Goal: Information Seeking & Learning: Learn about a topic

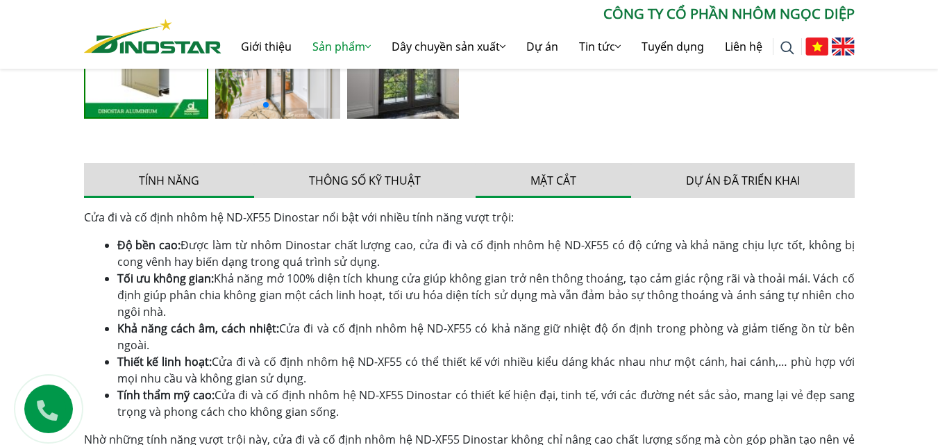
scroll to position [763, 0]
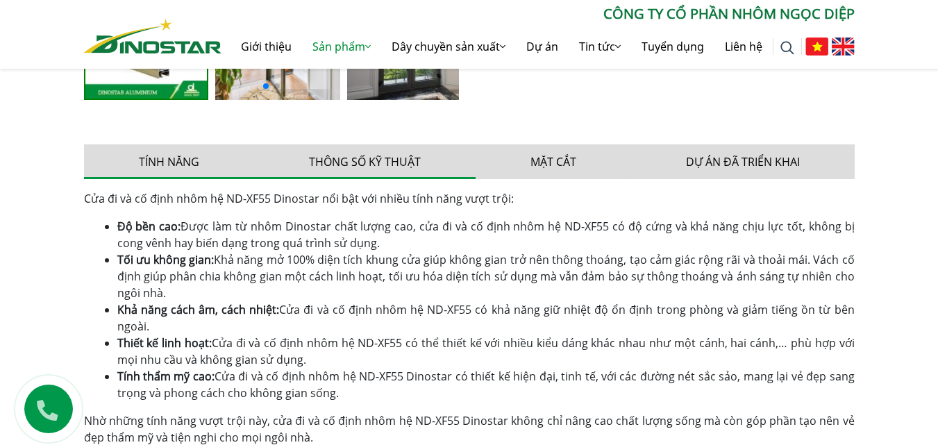
click at [362, 165] on button "Thông số kỹ thuật" at bounding box center [364, 161] width 221 height 35
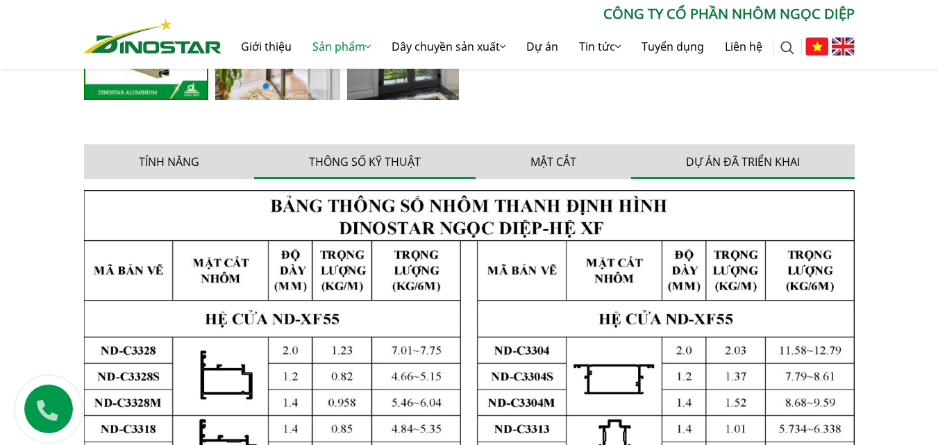
click at [702, 163] on button "Dự án đã triển khai" at bounding box center [742, 161] width 223 height 35
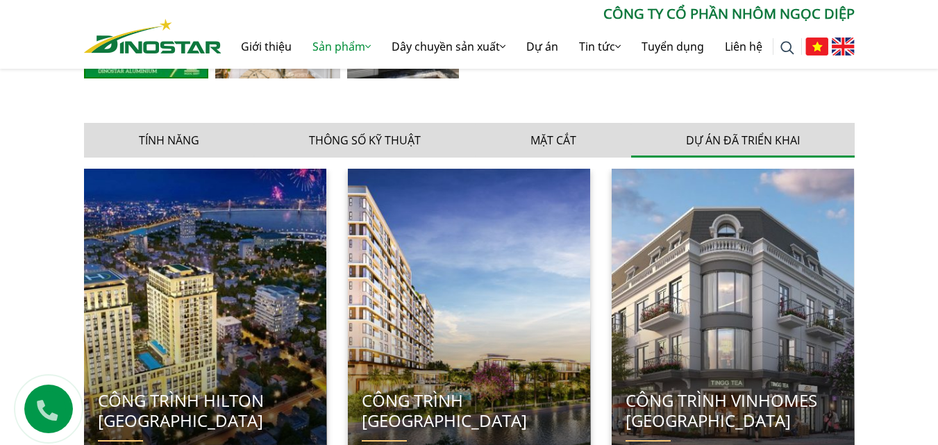
scroll to position [555, 0]
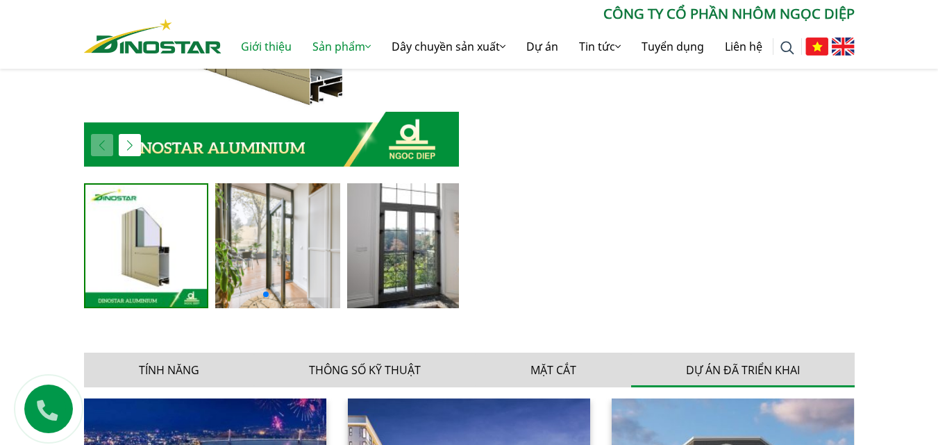
click at [279, 42] on link "Giới thiệu" at bounding box center [265, 46] width 71 height 44
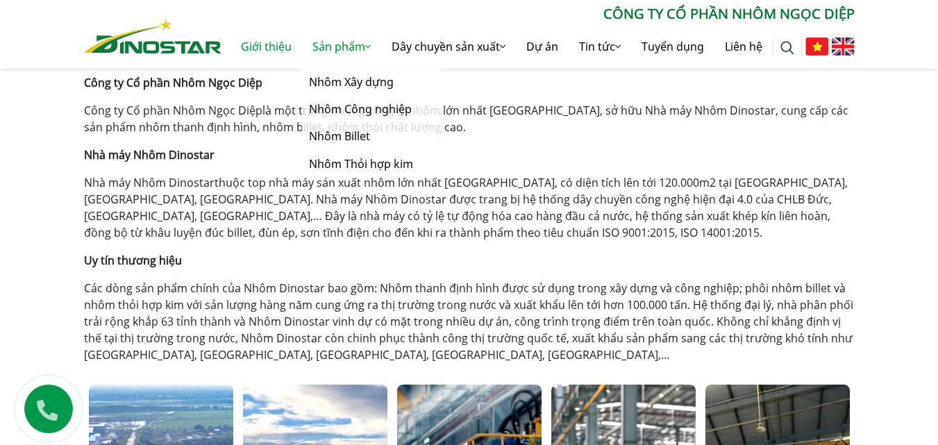
click at [346, 47] on link "Sản phẩm" at bounding box center [341, 46] width 79 height 44
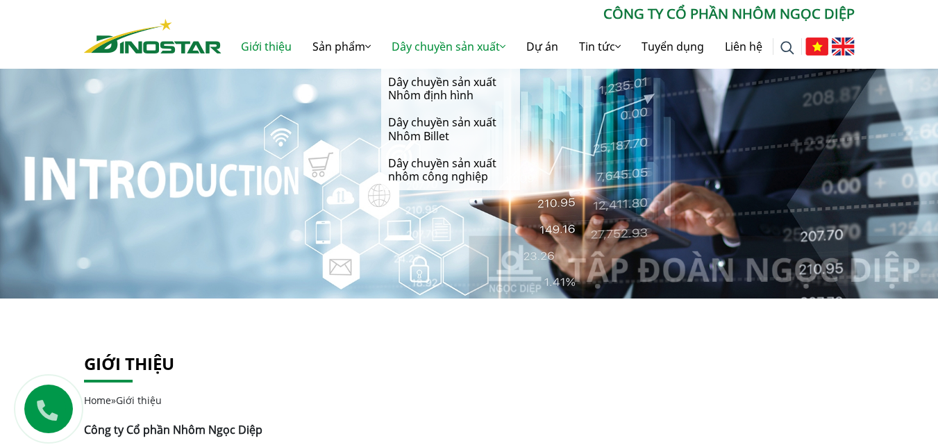
click at [438, 44] on link "Dây chuyền sản xuất" at bounding box center [448, 46] width 135 height 44
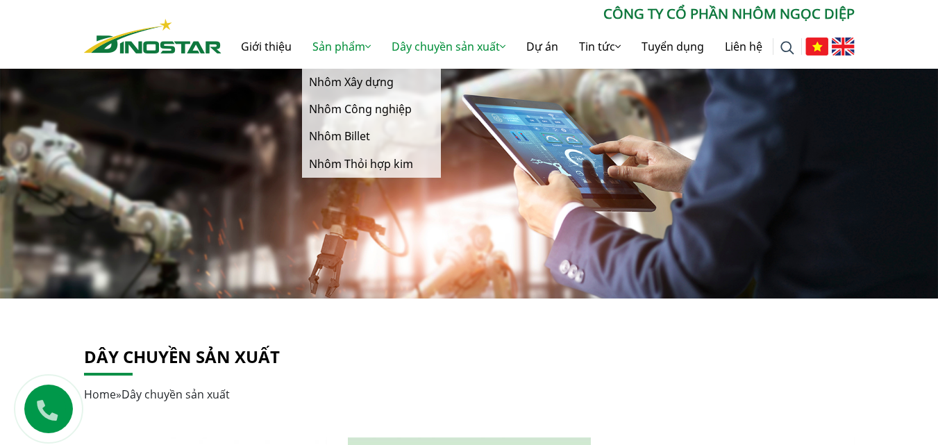
click at [328, 47] on link "Sản phẩm" at bounding box center [341, 46] width 79 height 44
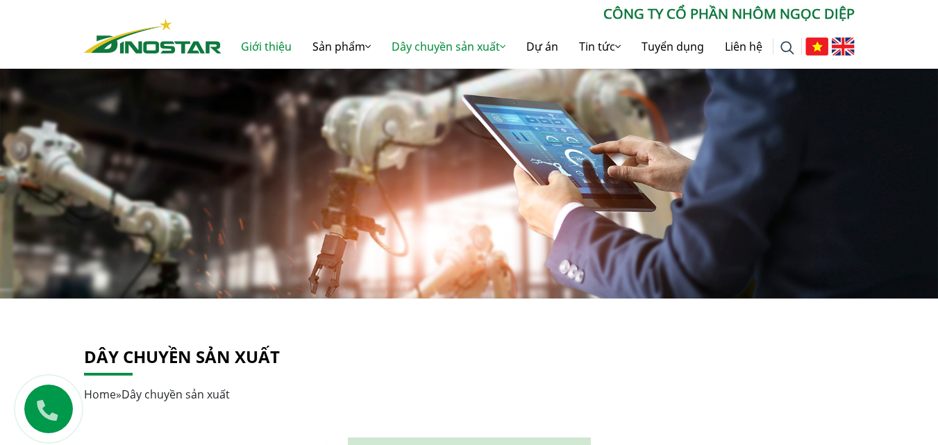
click at [259, 47] on link "Giới thiệu" at bounding box center [265, 46] width 71 height 44
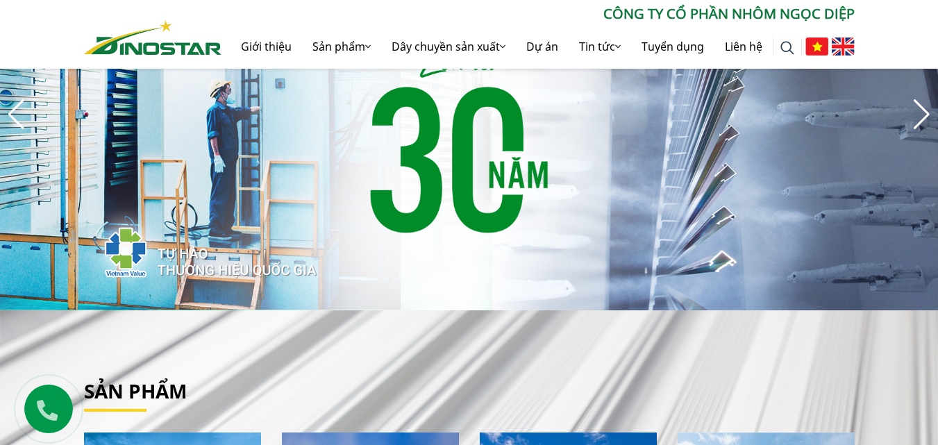
scroll to position [347, 0]
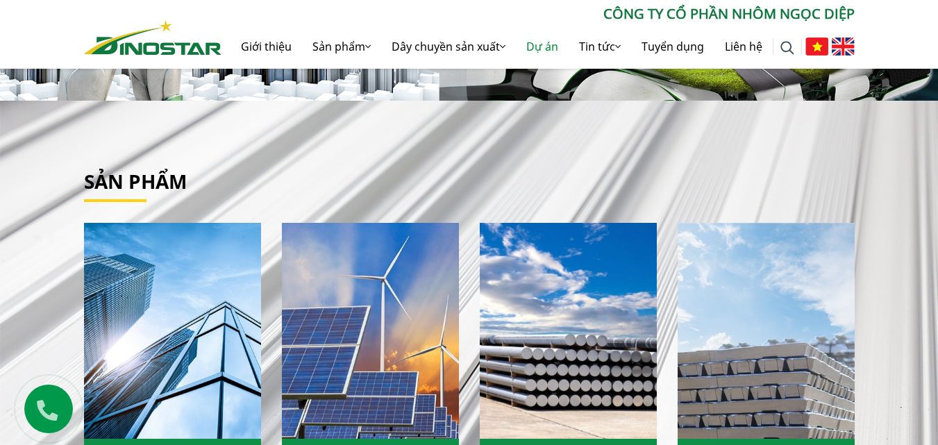
click at [540, 47] on link "Dự án" at bounding box center [542, 46] width 53 height 44
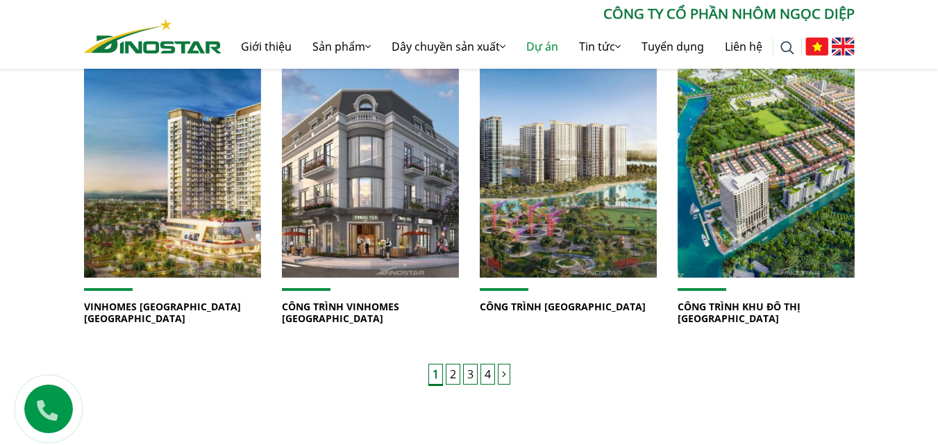
scroll to position [1041, 0]
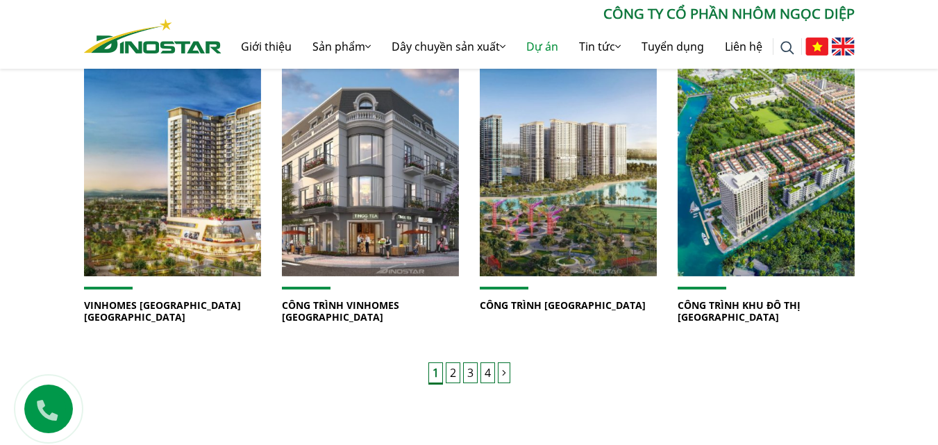
click at [171, 298] on link "VINHOMES [GEOGRAPHIC_DATA] [GEOGRAPHIC_DATA]" at bounding box center [162, 310] width 157 height 25
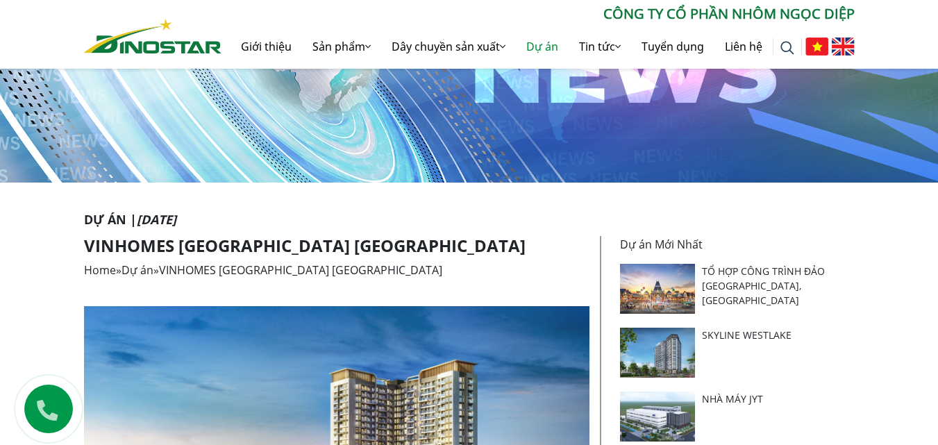
scroll to position [91, 0]
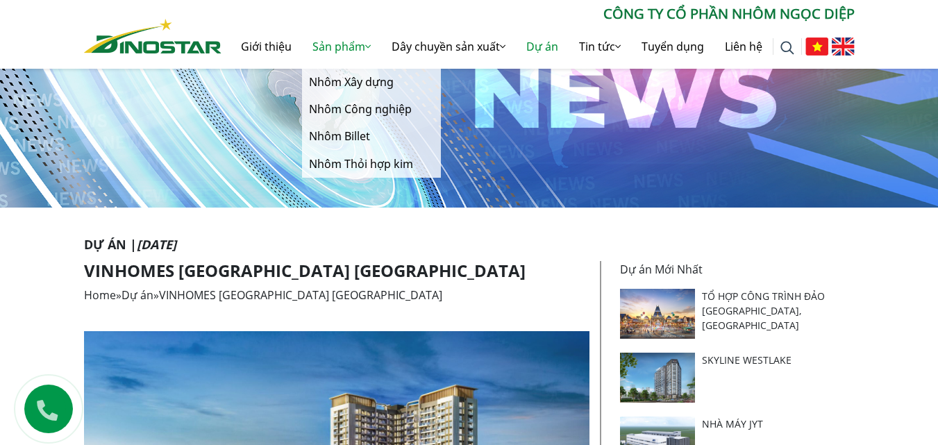
click at [337, 42] on link "Sản phẩm" at bounding box center [341, 46] width 79 height 44
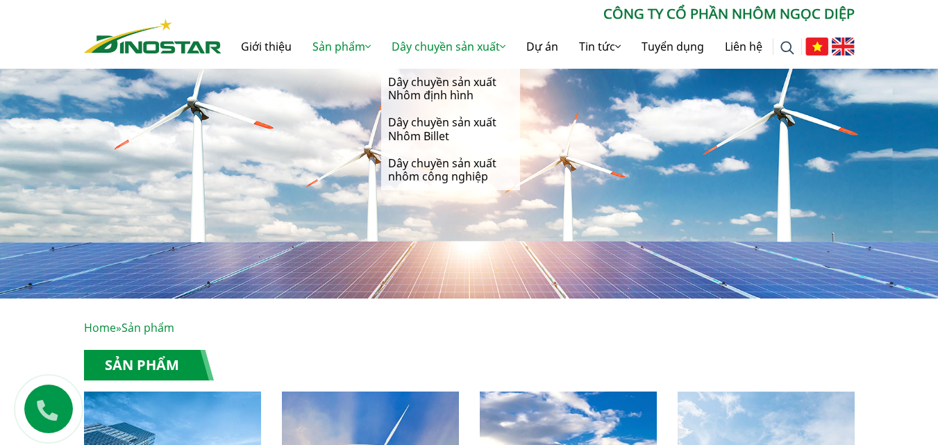
click at [450, 48] on link "Dây chuyền sản xuất" at bounding box center [448, 46] width 135 height 44
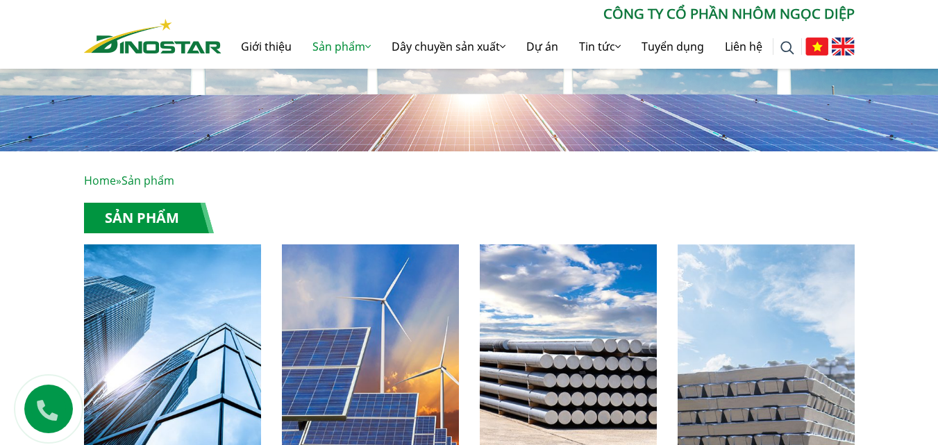
scroll to position [347, 0]
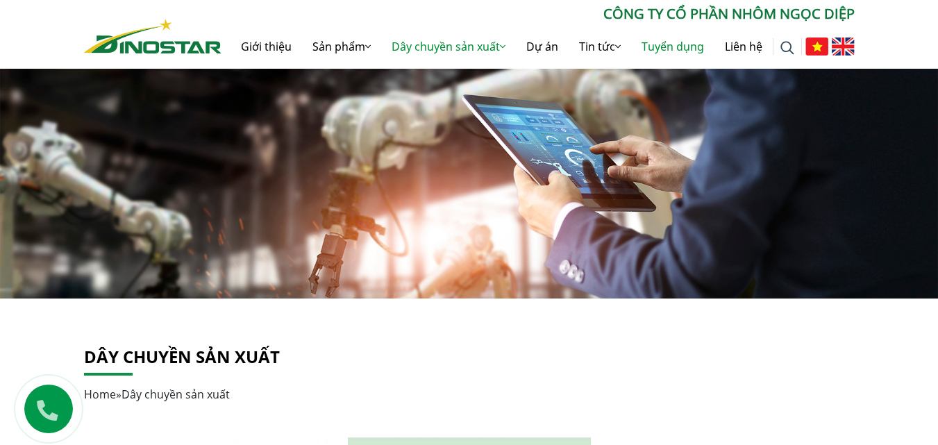
click at [677, 49] on link "Tuyển dụng" at bounding box center [672, 46] width 83 height 44
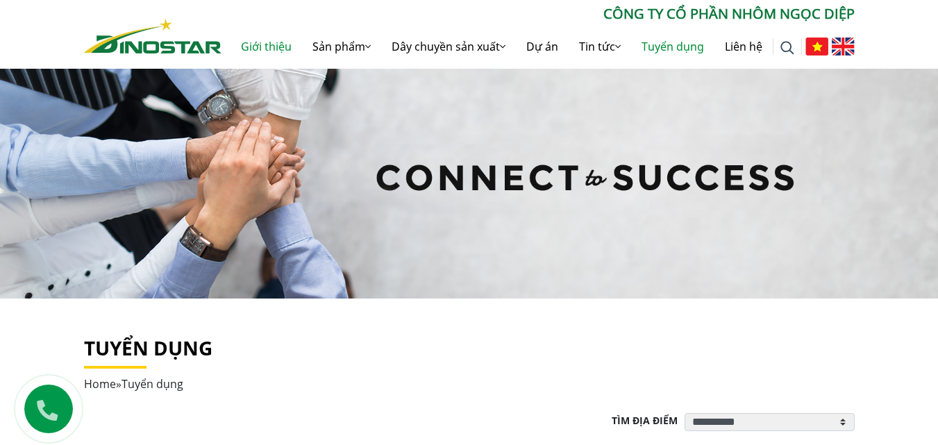
click at [253, 49] on link "Giới thiệu" at bounding box center [265, 46] width 71 height 44
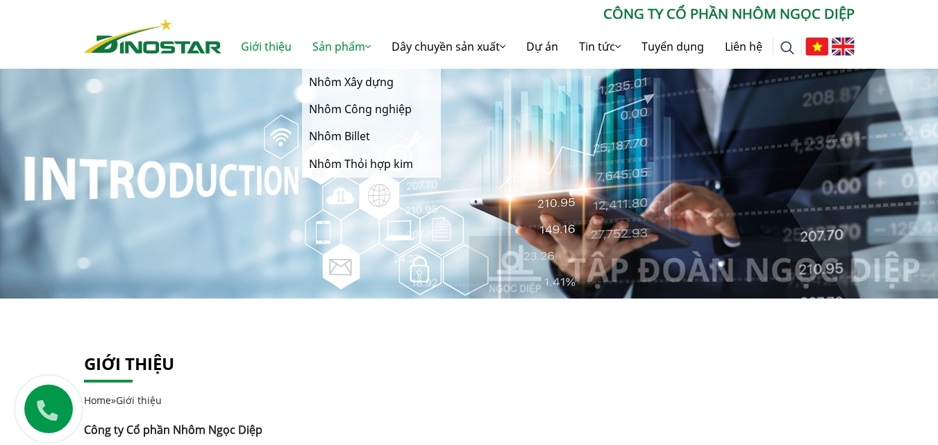
click at [336, 44] on link "Sản phẩm" at bounding box center [341, 46] width 79 height 44
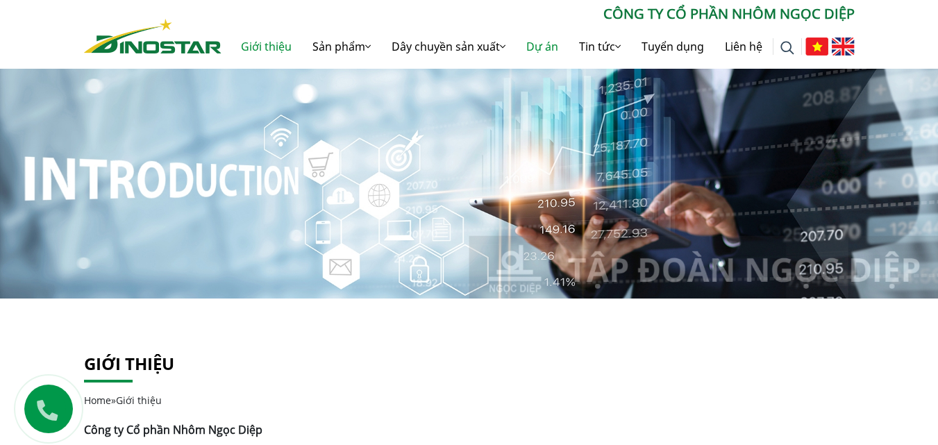
click at [543, 49] on link "Dự án" at bounding box center [542, 46] width 53 height 44
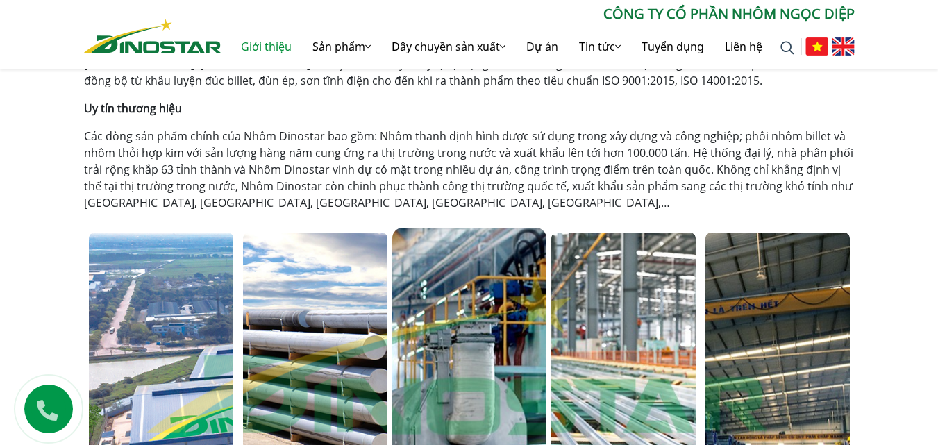
scroll to position [278, 0]
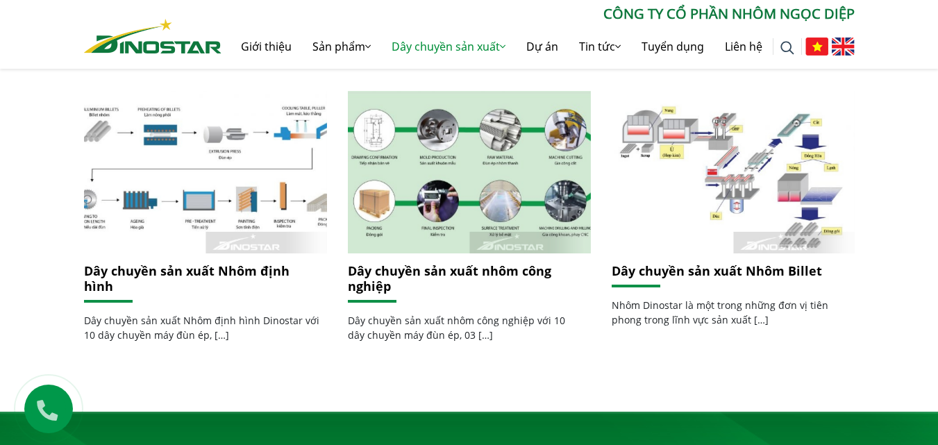
scroll to position [347, 0]
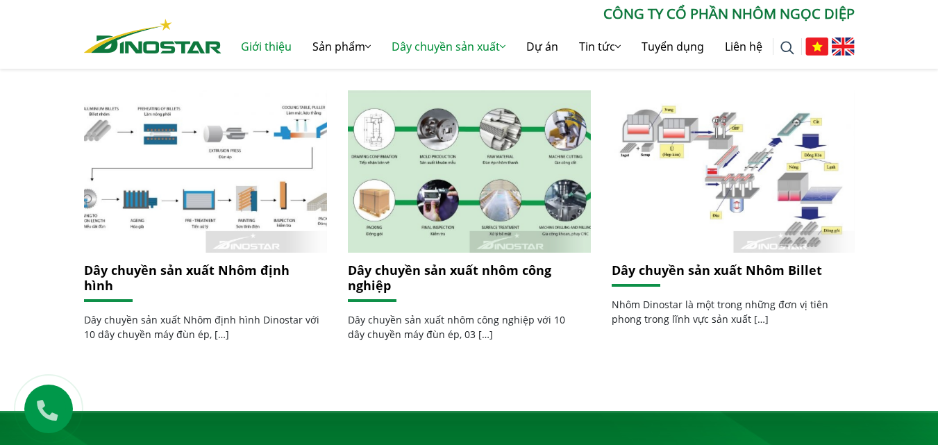
click at [260, 47] on link "Giới thiệu" at bounding box center [265, 46] width 71 height 44
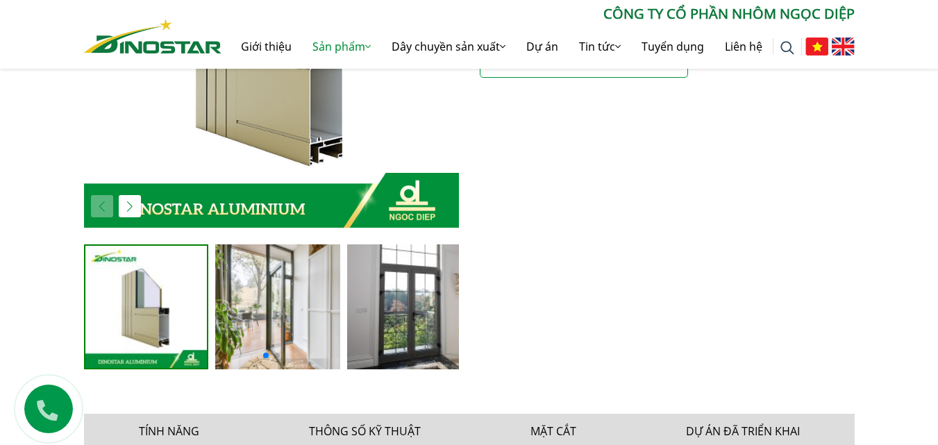
scroll to position [694, 0]
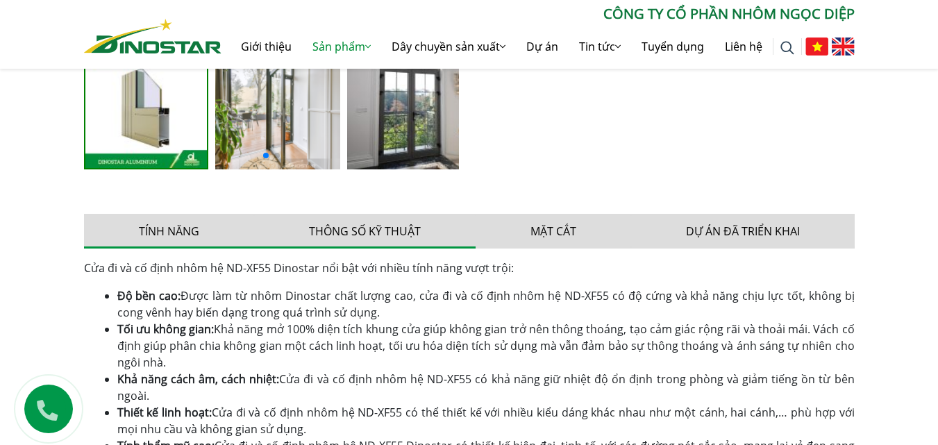
click at [328, 233] on button "Thông số kỹ thuật" at bounding box center [364, 231] width 221 height 35
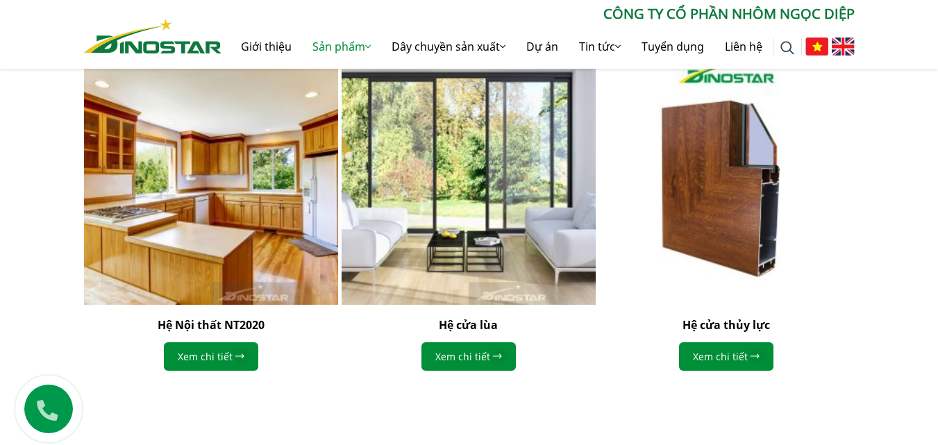
scroll to position [2013, 0]
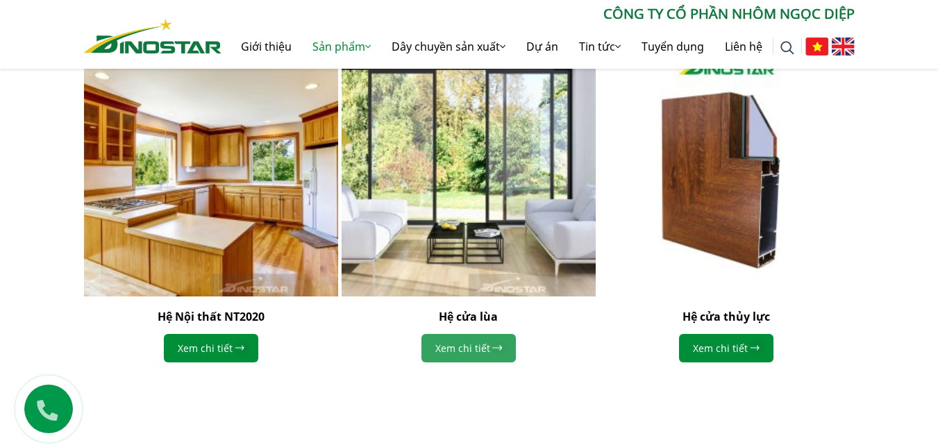
click at [475, 345] on link "Xem chi tiết" at bounding box center [468, 348] width 94 height 28
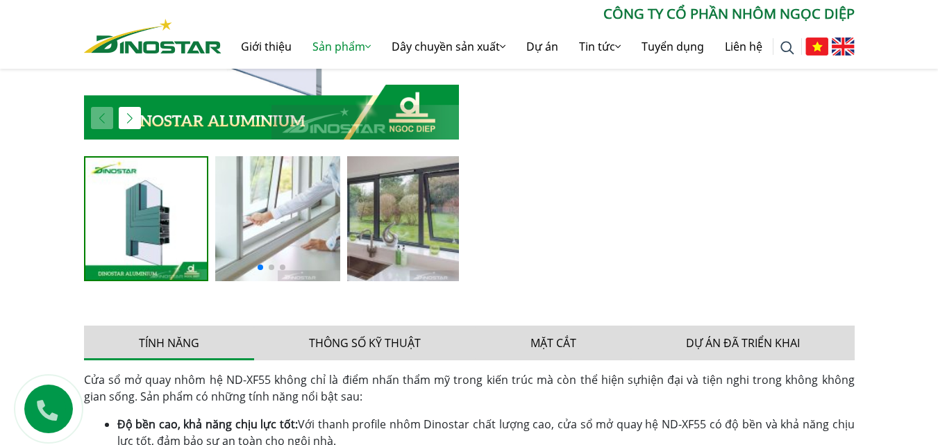
scroll to position [558, 0]
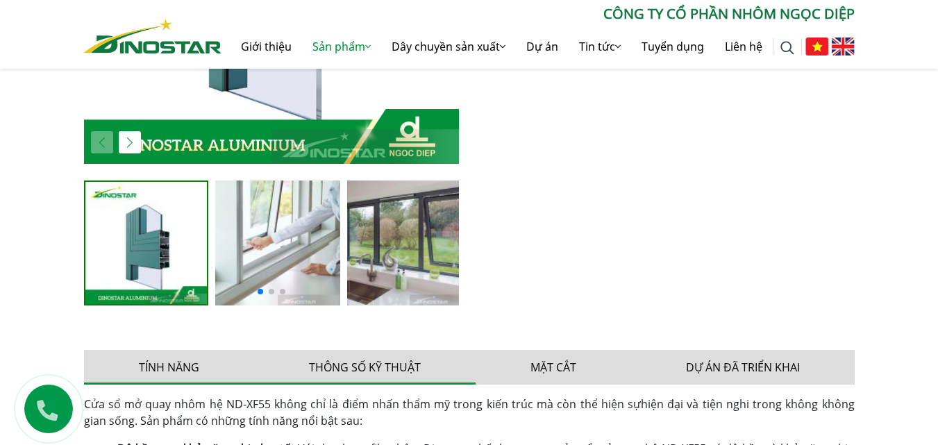
click at [383, 368] on button "Thông số kỹ thuật" at bounding box center [364, 367] width 221 height 35
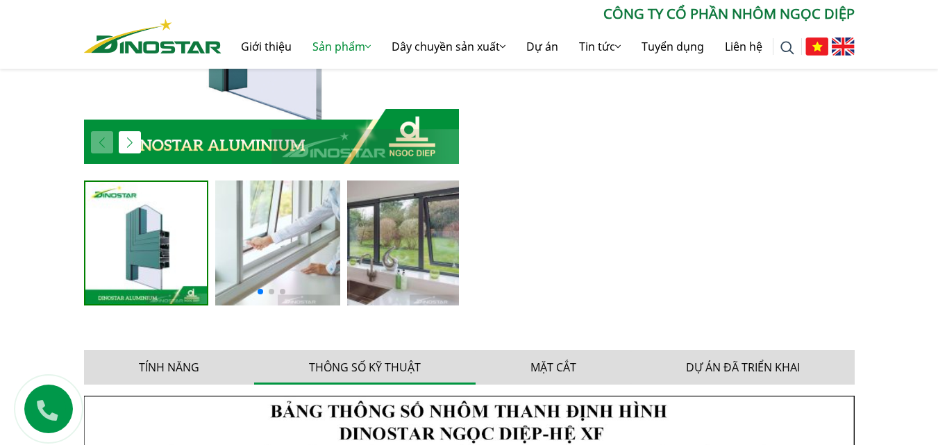
click at [373, 366] on button "Thông số kỹ thuật" at bounding box center [364, 367] width 221 height 35
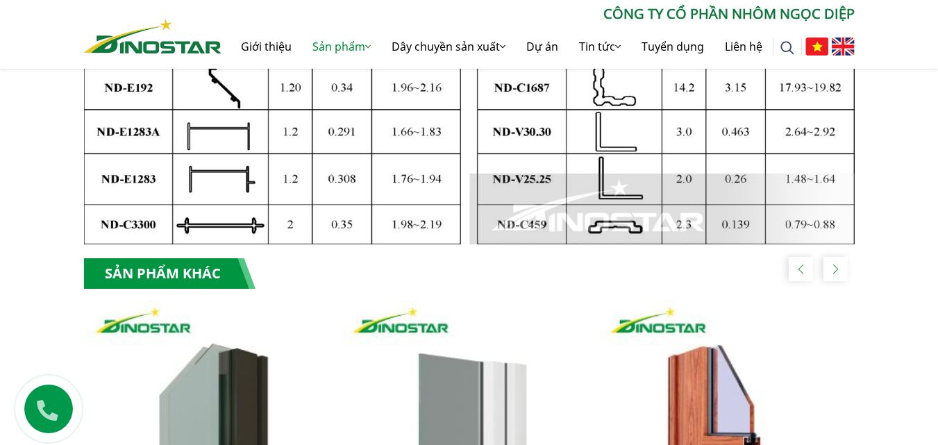
scroll to position [2015, 0]
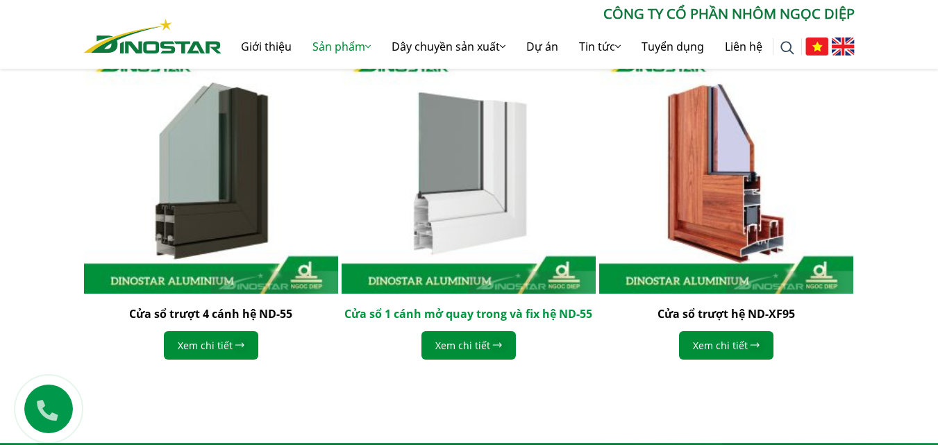
click at [455, 314] on link "Cửa sổ 1 cánh mở quay trong và fix hệ ND-55" at bounding box center [468, 313] width 248 height 15
